Goal: Information Seeking & Learning: Learn about a topic

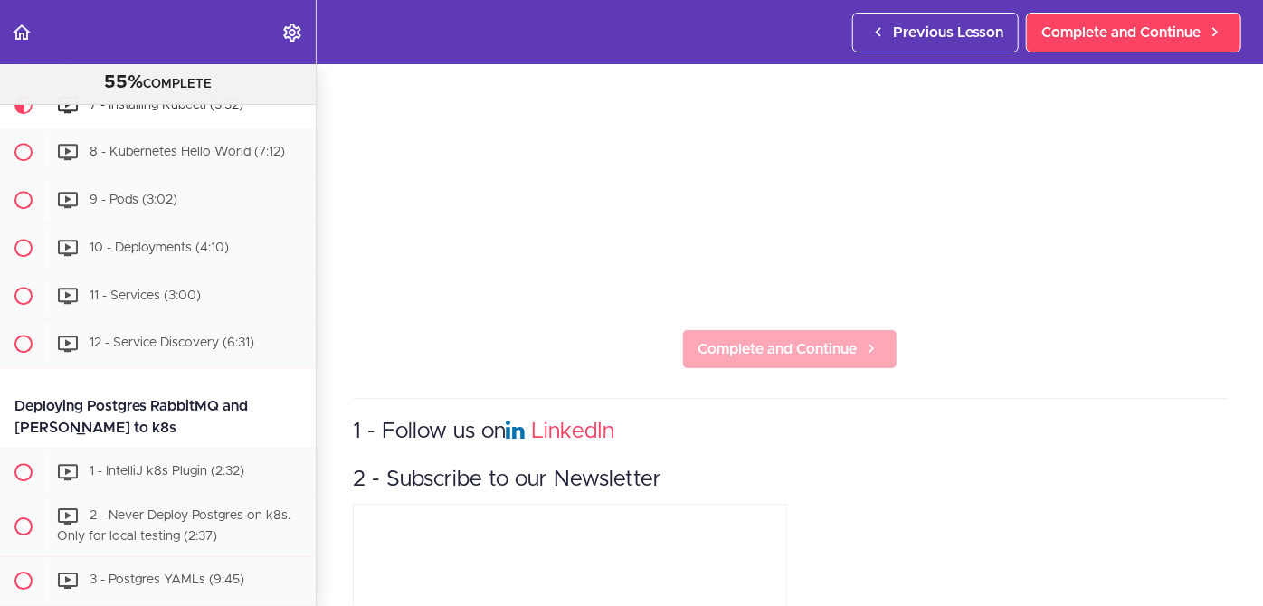
scroll to position [338, 0]
click at [773, 338] on span "Complete and Continue" at bounding box center [776, 348] width 159 height 22
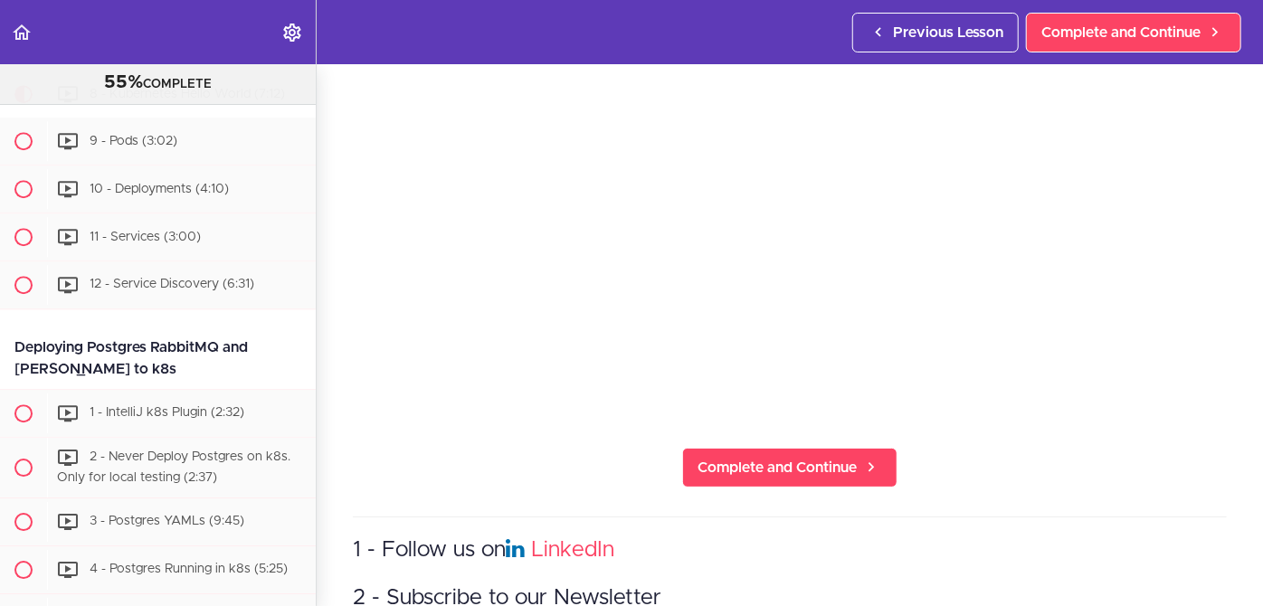
scroll to position [220, 0]
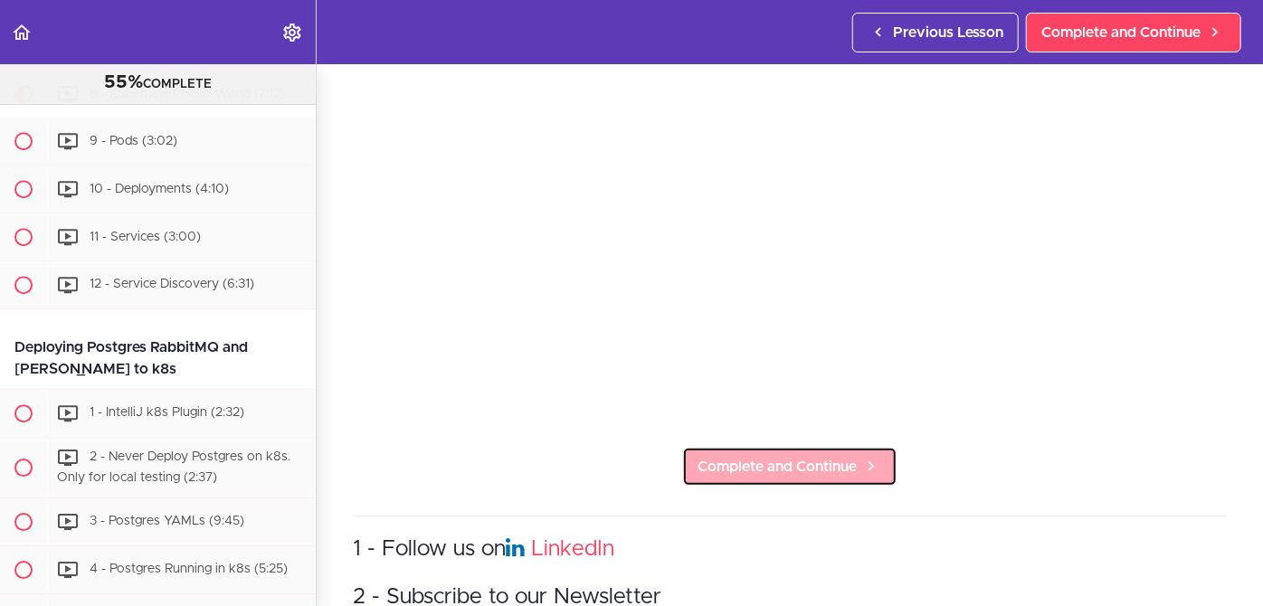
click at [782, 458] on span "Complete and Continue" at bounding box center [776, 467] width 159 height 22
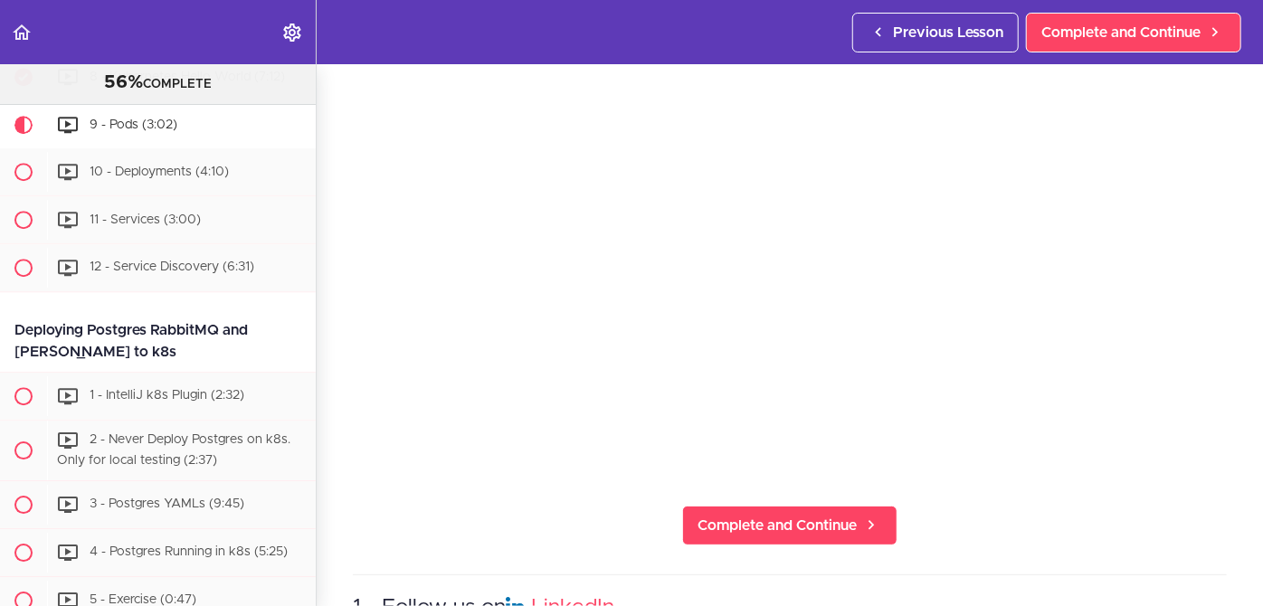
scroll to position [211, 0]
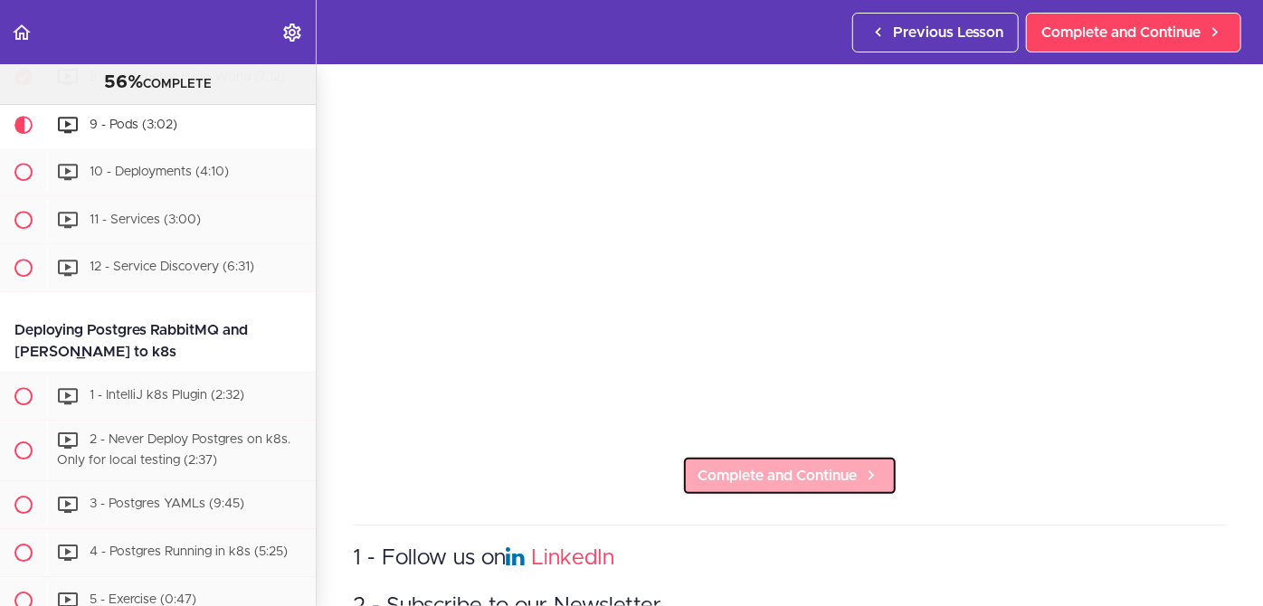
click at [766, 465] on span "Complete and Continue" at bounding box center [776, 476] width 159 height 22
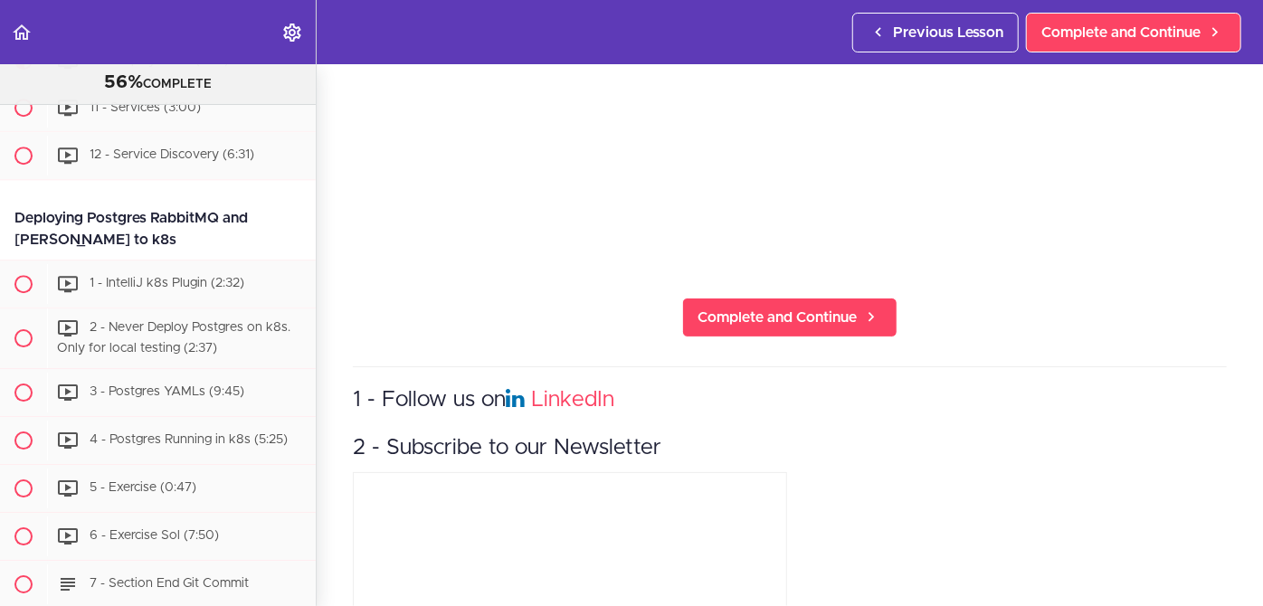
scroll to position [370, 0]
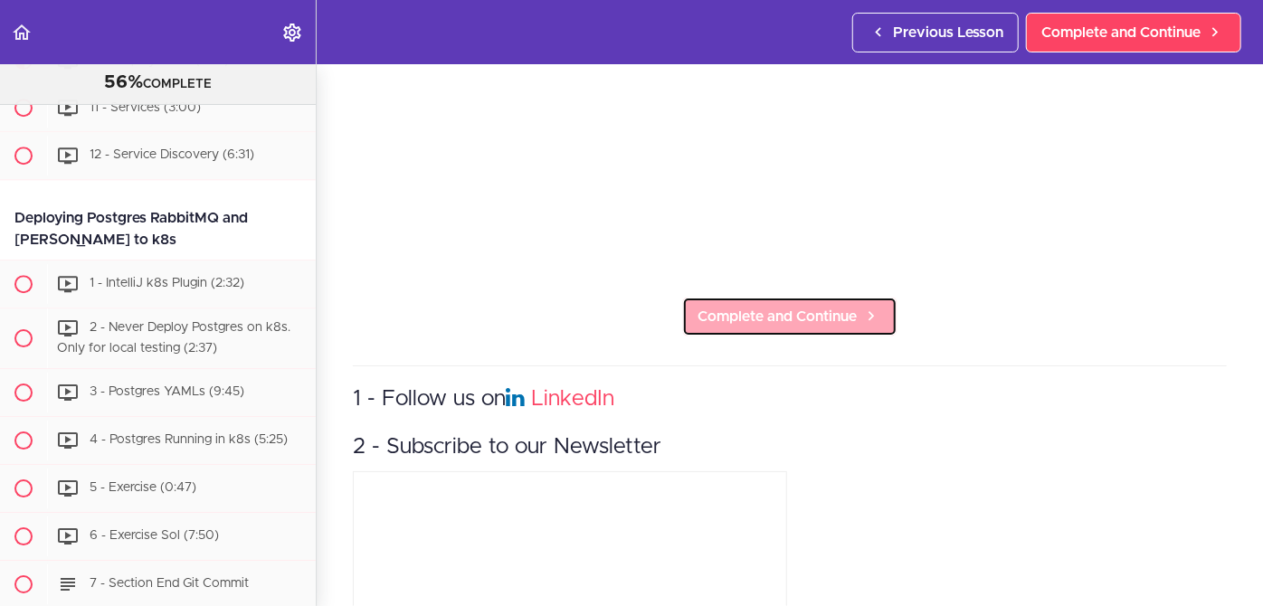
click at [776, 308] on span "Complete and Continue" at bounding box center [776, 317] width 159 height 22
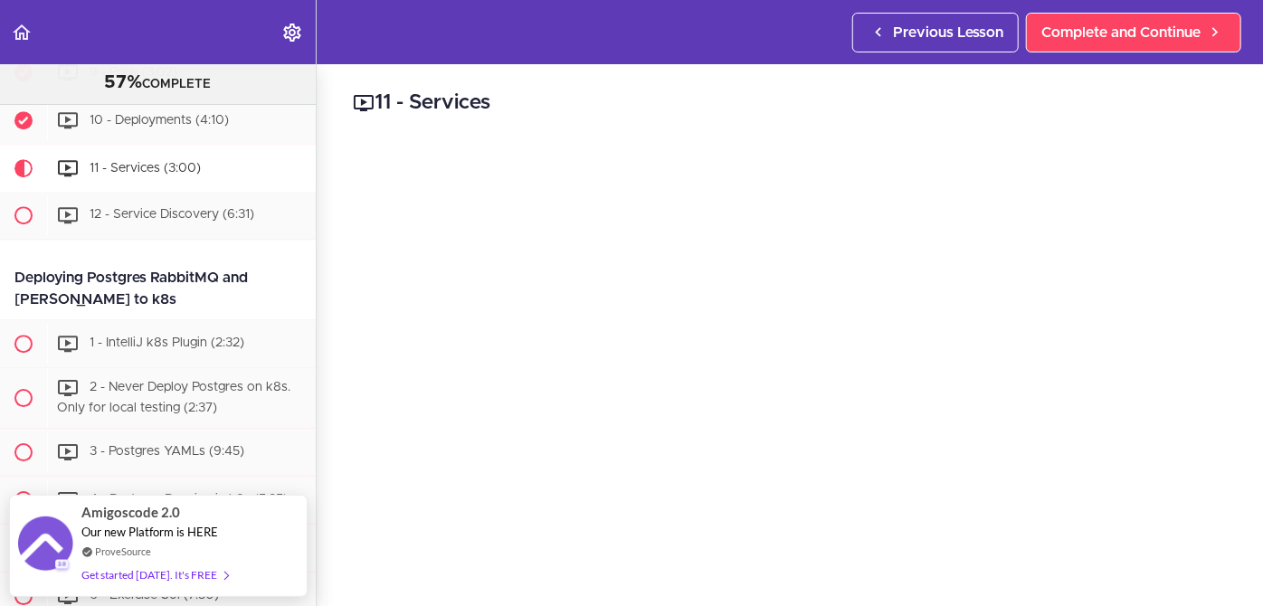
scroll to position [6192, 0]
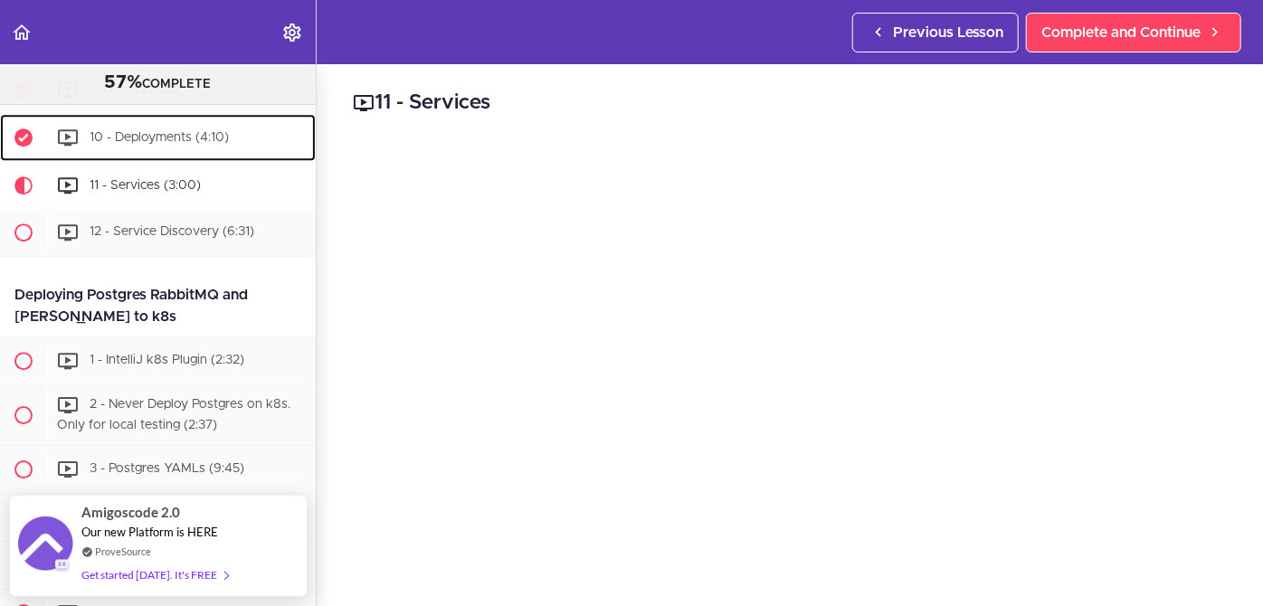
click at [164, 143] on span "10 - Deployments (4:10)" at bounding box center [159, 136] width 139 height 13
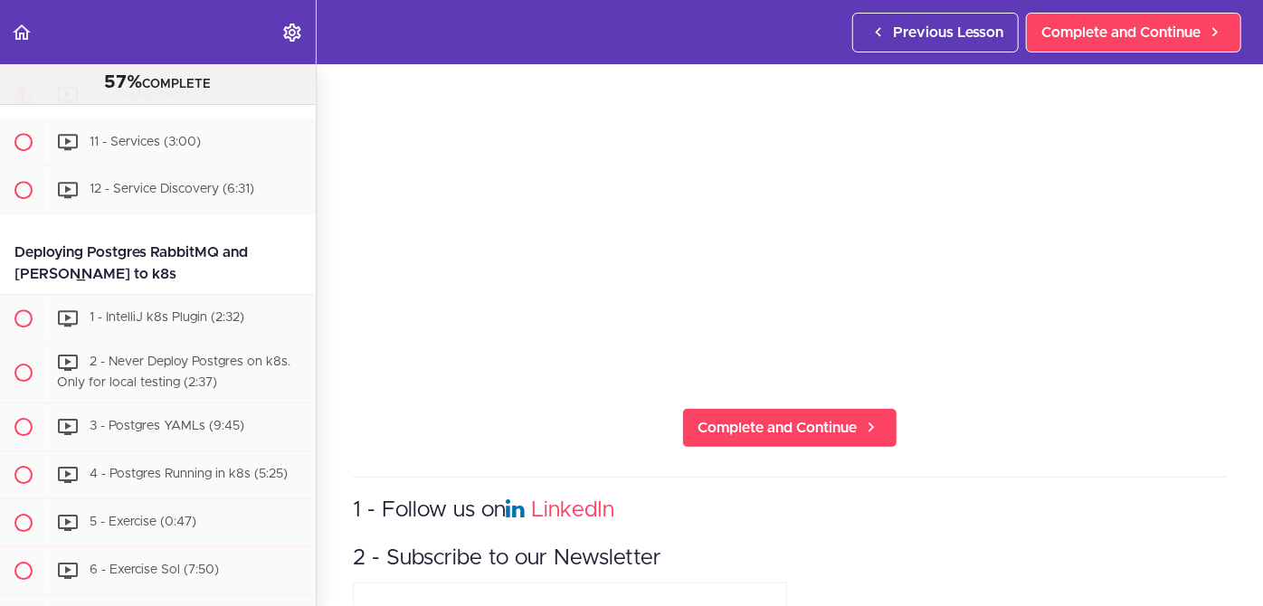
scroll to position [270, 0]
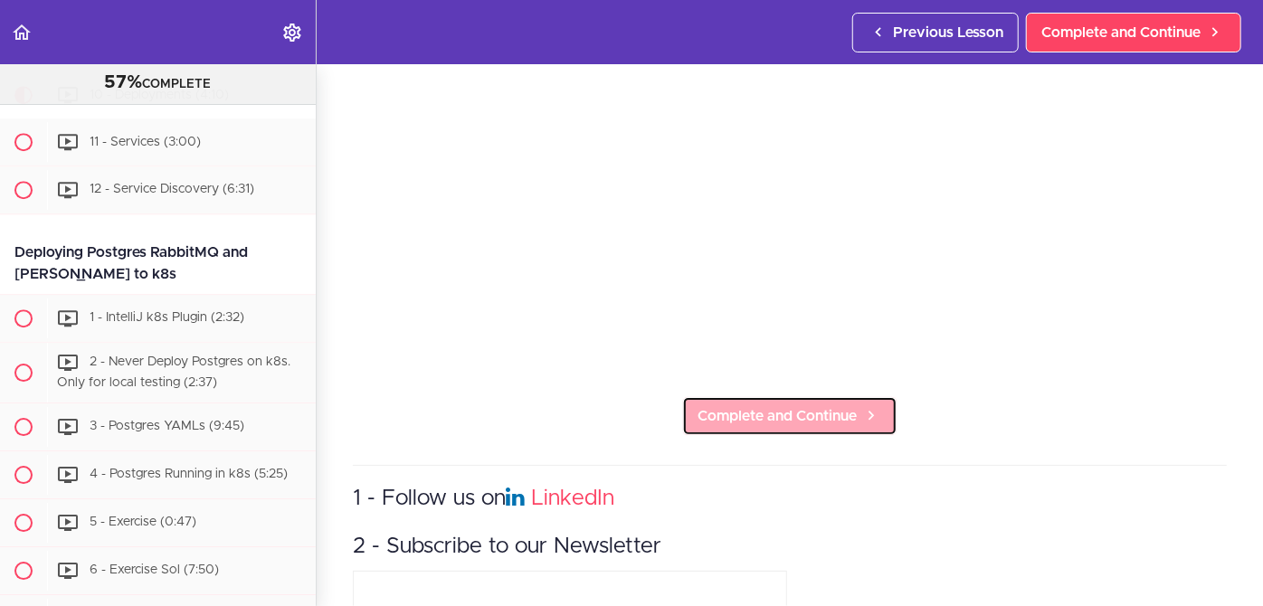
click at [788, 417] on span "Complete and Continue" at bounding box center [776, 416] width 159 height 22
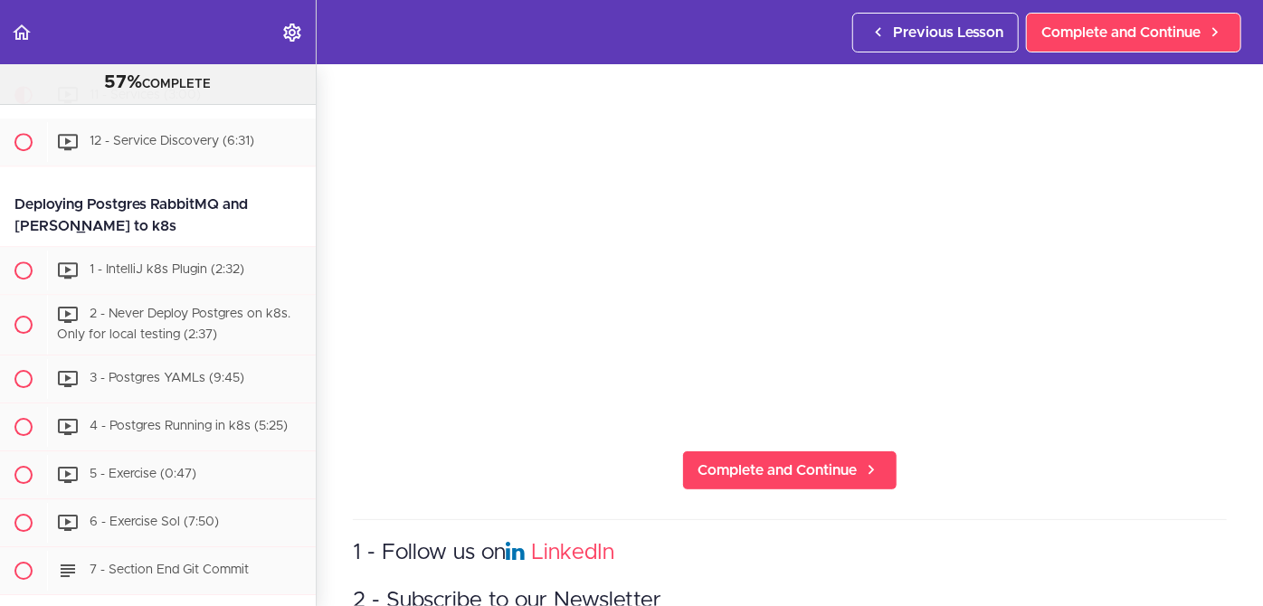
scroll to position [220, 0]
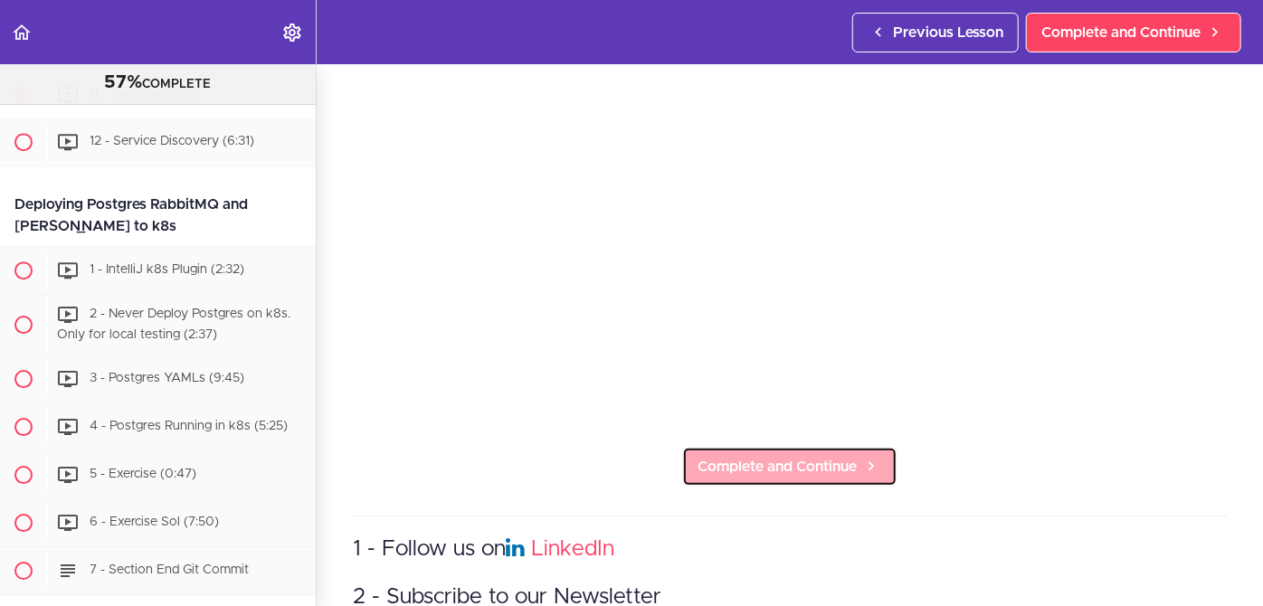
click at [774, 460] on span "Complete and Continue" at bounding box center [776, 467] width 159 height 22
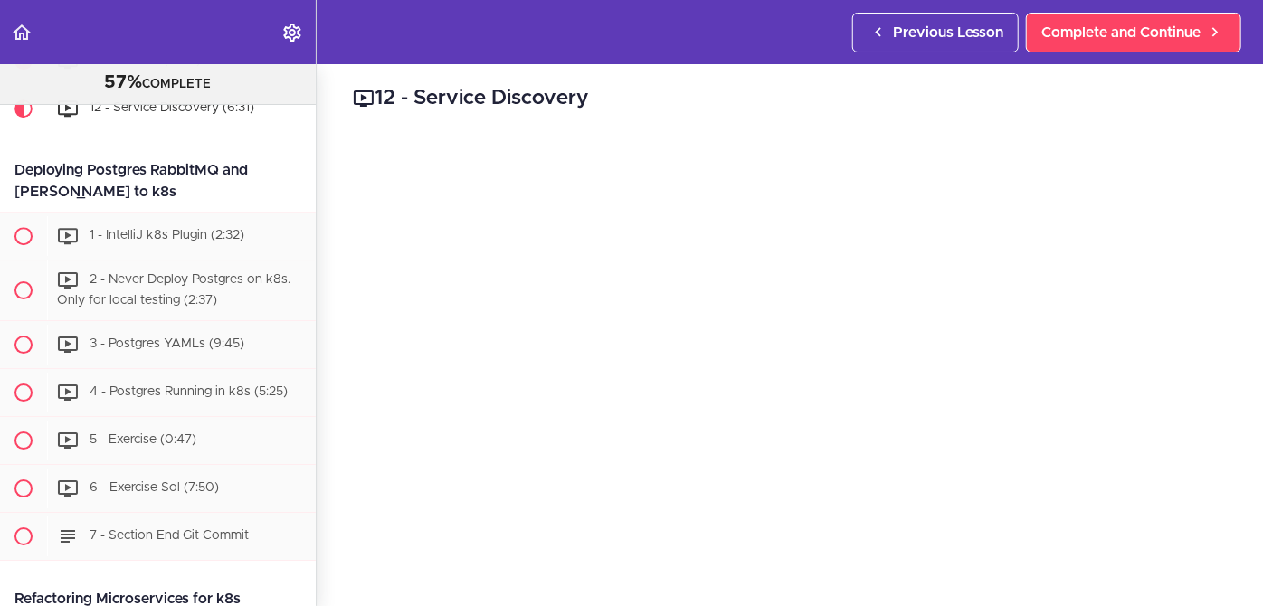
scroll to position [6331, 0]
